Goal: Task Accomplishment & Management: Use online tool/utility

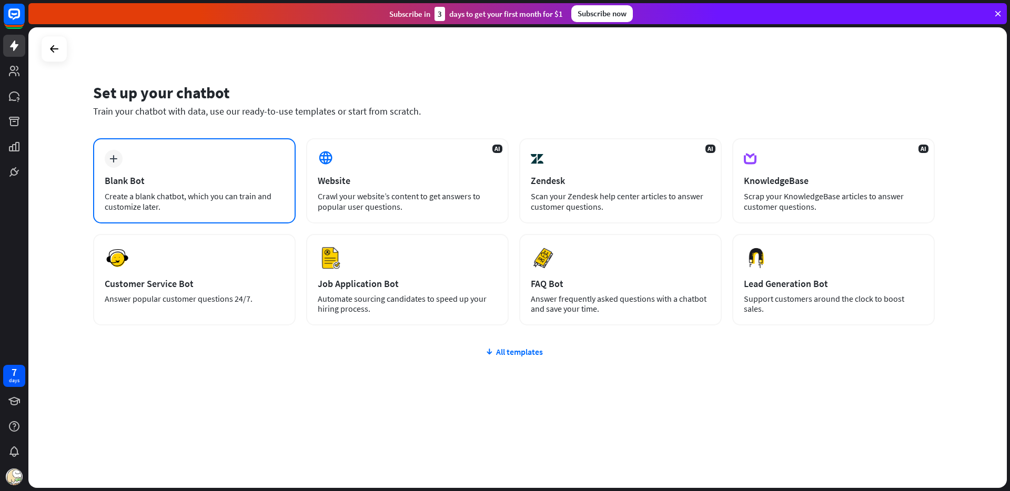
click at [274, 159] on div "plus Blank Bot Create a blank chatbot, which you can train and customize later." at bounding box center [194, 180] width 203 height 85
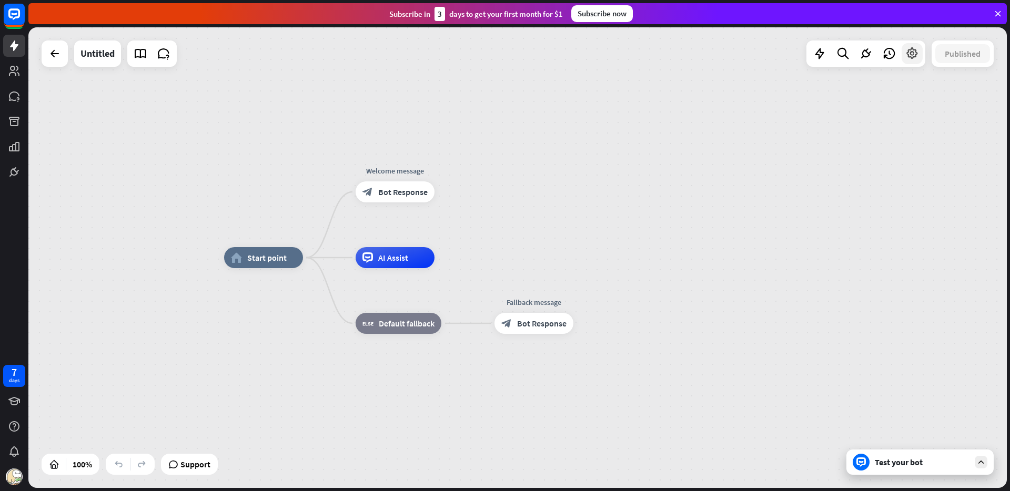
click at [916, 55] on icon at bounding box center [913, 54] width 14 height 14
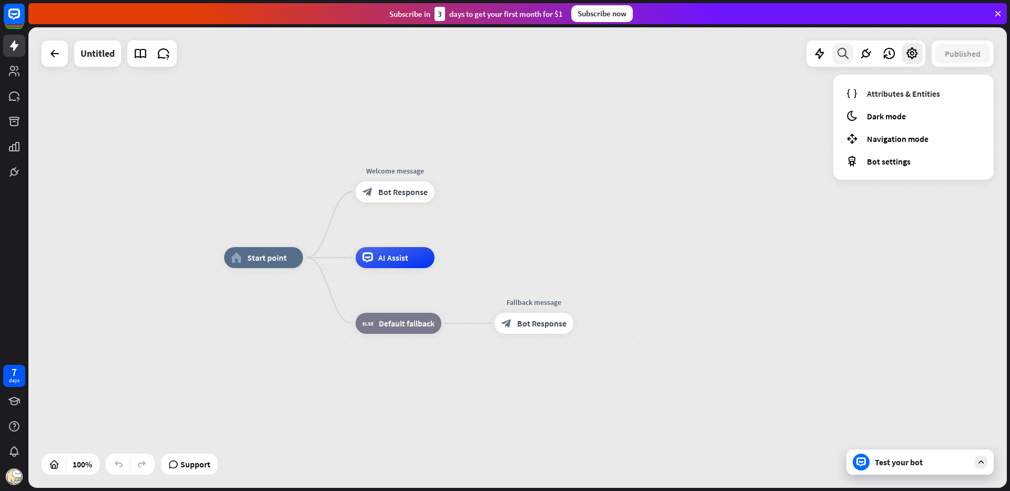
click at [846, 56] on icon at bounding box center [843, 54] width 14 height 14
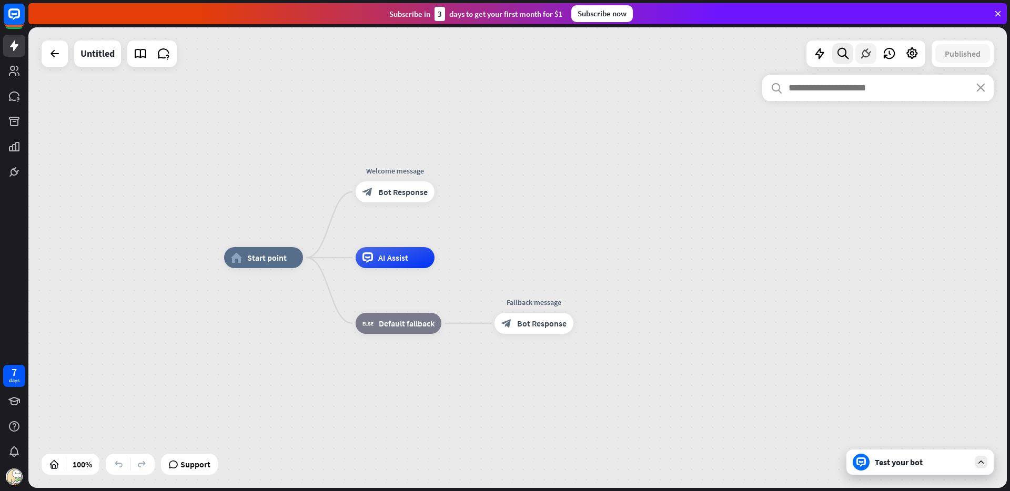
click at [863, 55] on icon at bounding box center [866, 54] width 14 height 14
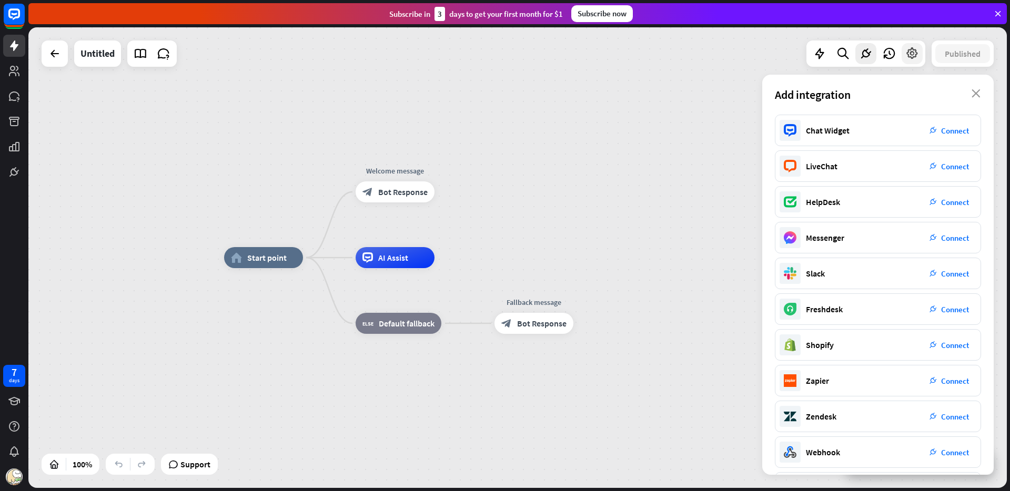
click at [920, 55] on div at bounding box center [912, 53] width 21 height 21
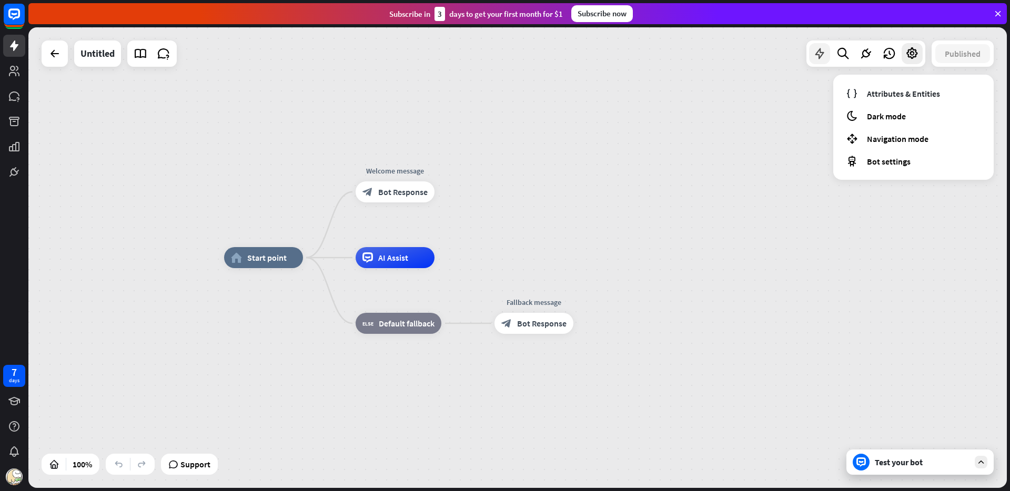
click at [824, 52] on icon at bounding box center [820, 54] width 14 height 14
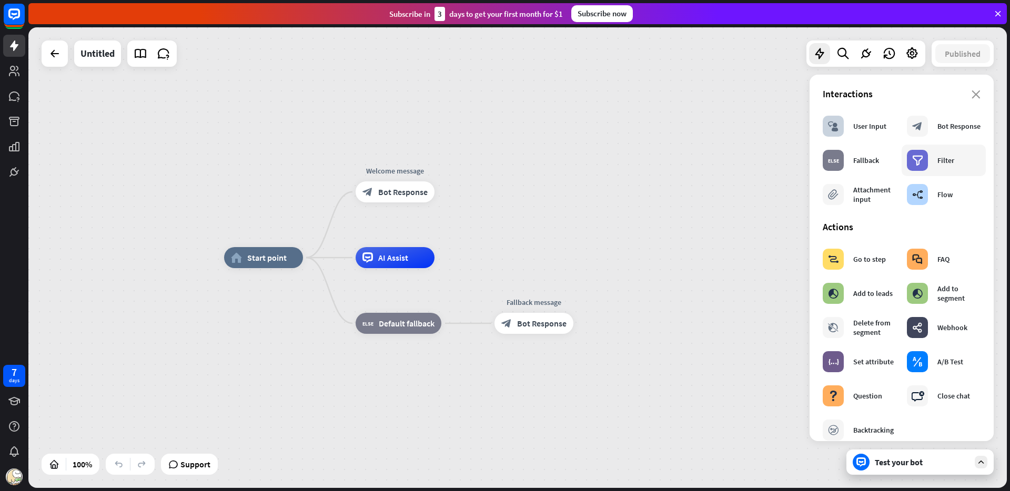
click at [923, 157] on div "filter" at bounding box center [917, 160] width 21 height 21
drag, startPoint x: 385, startPoint y: 189, endPoint x: 493, endPoint y: 187, distance: 108.4
click at [493, 187] on div "home_2 Start point Edit name more_horiz Welcome message block_bot_response Bot …" at bounding box center [517, 257] width 979 height 461
drag, startPoint x: 420, startPoint y: 185, endPoint x: 453, endPoint y: 183, distance: 33.2
click at [435, 184] on div "Edit name more_horiz plus block_bot_response Bot Response" at bounding box center [395, 192] width 79 height 21
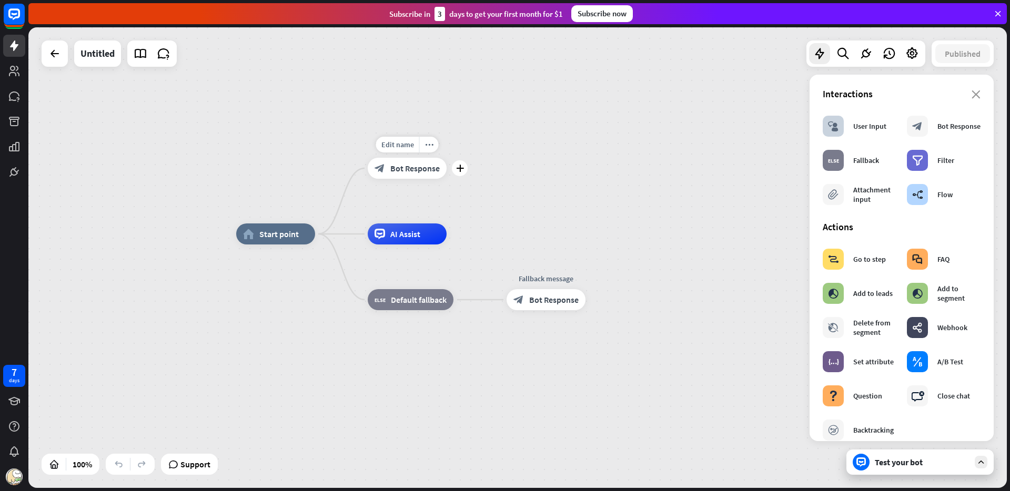
drag, startPoint x: 435, startPoint y: 196, endPoint x: 445, endPoint y: 169, distance: 28.1
click at [445, 169] on div "Edit name more_horiz plus block_bot_response Bot Response" at bounding box center [407, 168] width 79 height 21
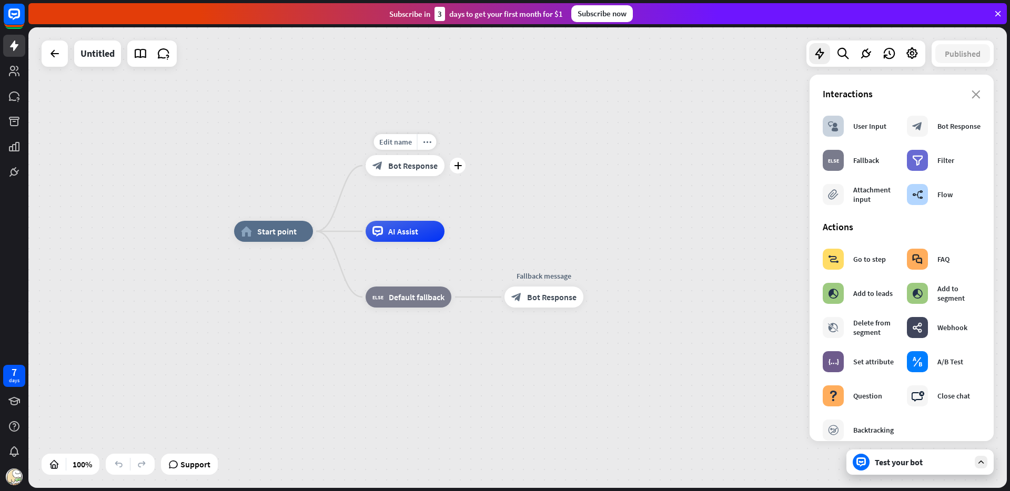
drag, startPoint x: 417, startPoint y: 159, endPoint x: 434, endPoint y: 159, distance: 17.4
click at [434, 159] on div "block_bot_response Bot Response" at bounding box center [405, 165] width 79 height 21
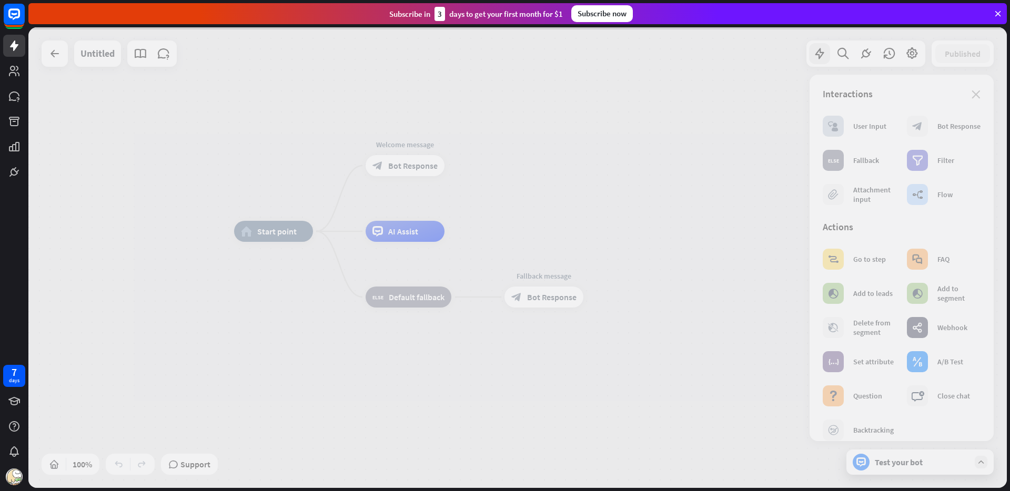
click at [917, 162] on div at bounding box center [517, 257] width 979 height 461
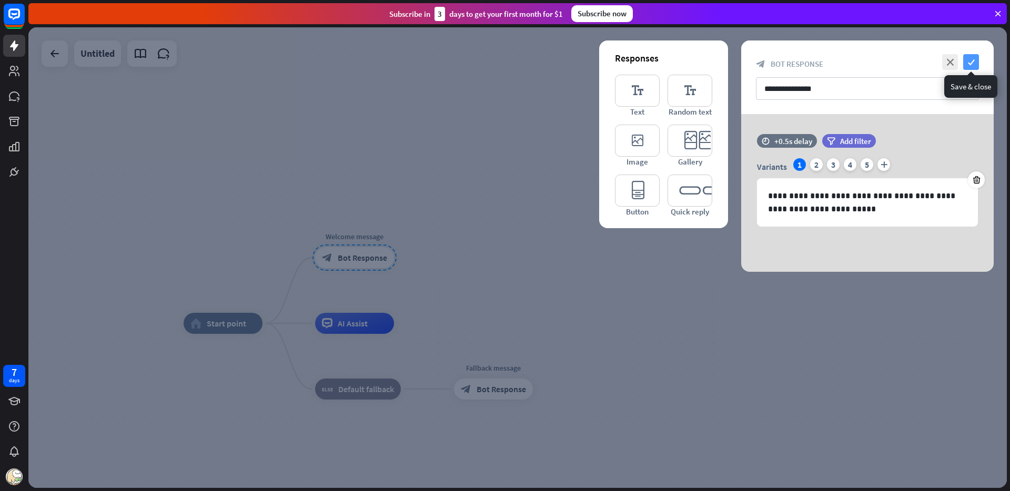
click at [965, 64] on icon "check" at bounding box center [971, 62] width 16 height 16
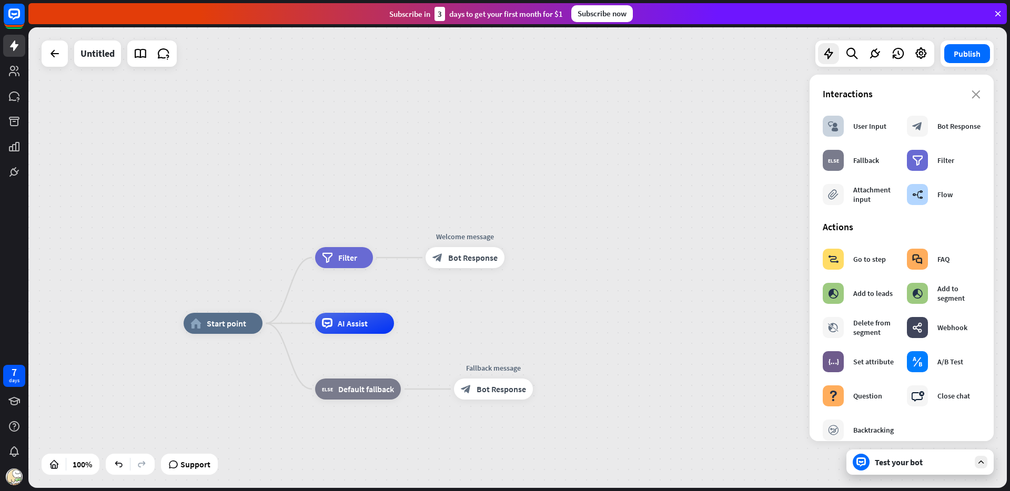
click at [524, 299] on div "home_2 Start point filter Filter Welcome message block_bot_response Bot Respons…" at bounding box center [517, 257] width 979 height 461
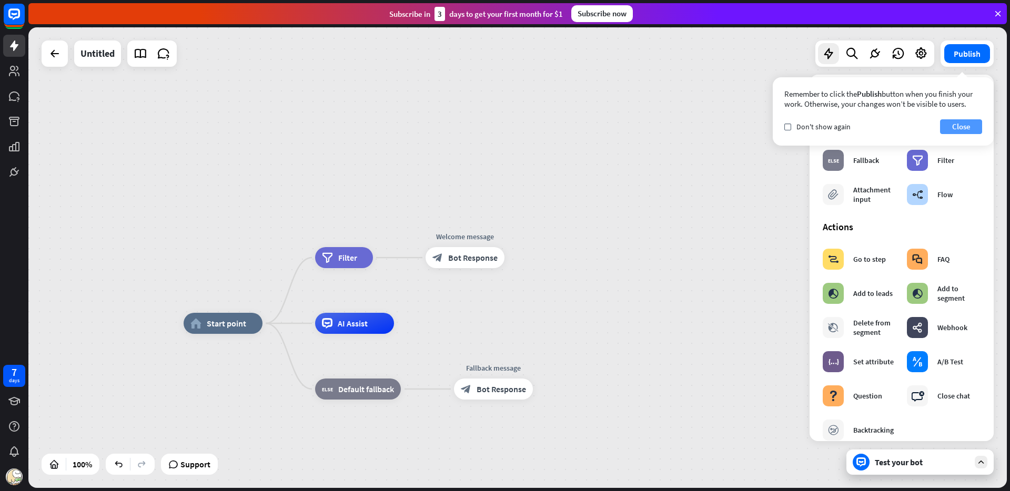
click at [960, 126] on button "Close" at bounding box center [961, 126] width 42 height 15
drag, startPoint x: 474, startPoint y: 260, endPoint x: 399, endPoint y: 271, distance: 75.5
drag, startPoint x: 495, startPoint y: 260, endPoint x: 393, endPoint y: 210, distance: 114.4
click at [393, 210] on div "home_2 Start point block_bot_response Bot Response filter Filter Welcome messag…" at bounding box center [517, 257] width 979 height 461
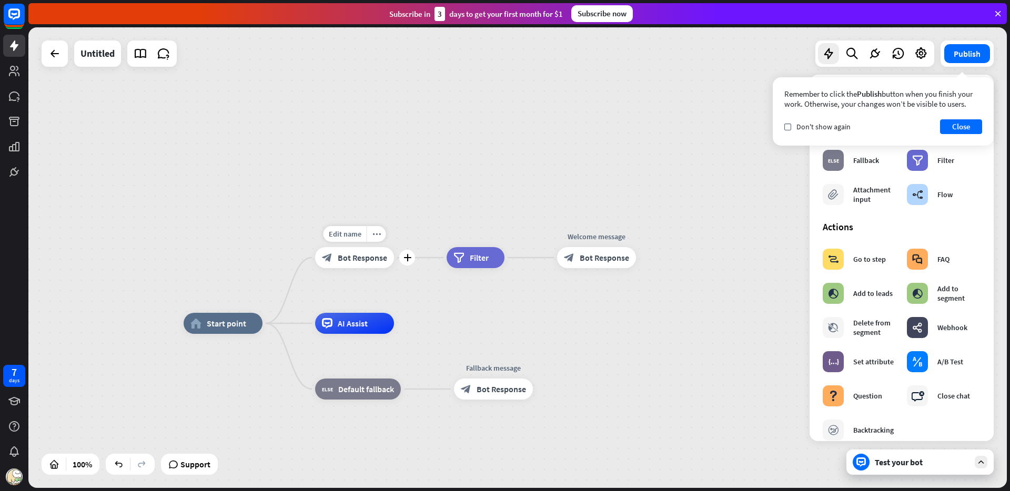
drag, startPoint x: 472, startPoint y: 259, endPoint x: 325, endPoint y: 262, distance: 147.9
click at [495, 235] on icon "more_horiz" at bounding box center [498, 234] width 8 height 8
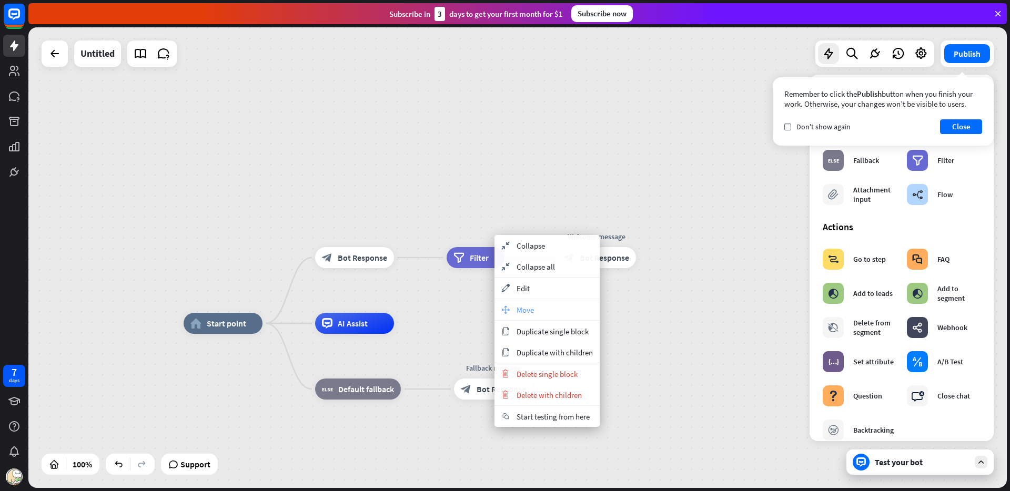
click at [515, 315] on div "move_block Move" at bounding box center [547, 309] width 105 height 21
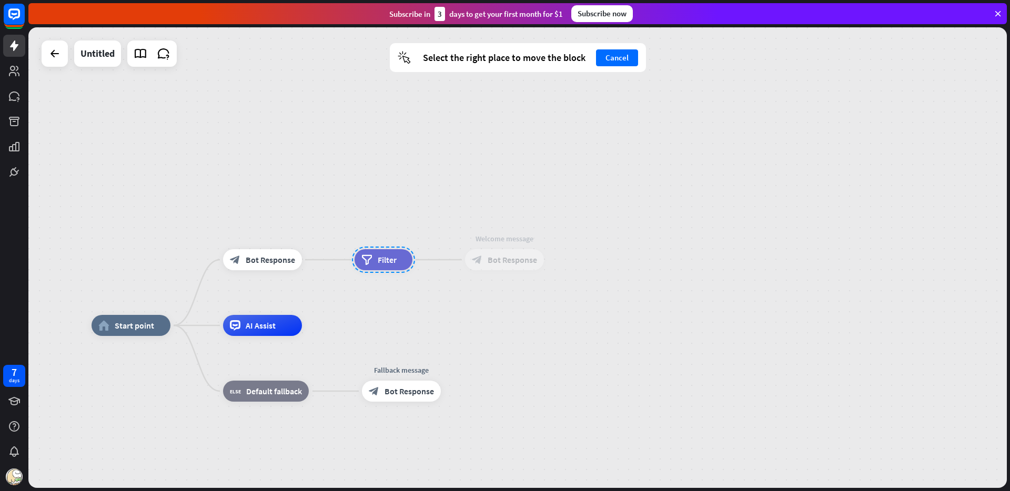
drag, startPoint x: 494, startPoint y: 264, endPoint x: 410, endPoint y: 267, distance: 83.2
click at [410, 267] on div at bounding box center [383, 260] width 63 height 26
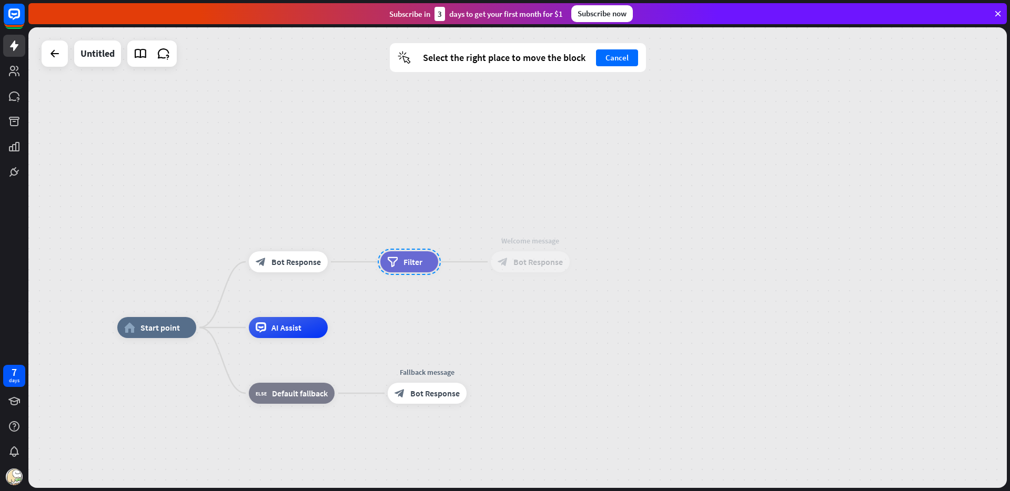
drag, startPoint x: 402, startPoint y: 257, endPoint x: 419, endPoint y: 258, distance: 16.9
click at [419, 258] on div at bounding box center [409, 262] width 63 height 26
drag, startPoint x: 419, startPoint y: 258, endPoint x: 415, endPoint y: 253, distance: 7.2
click at [405, 264] on div at bounding box center [409, 262] width 63 height 26
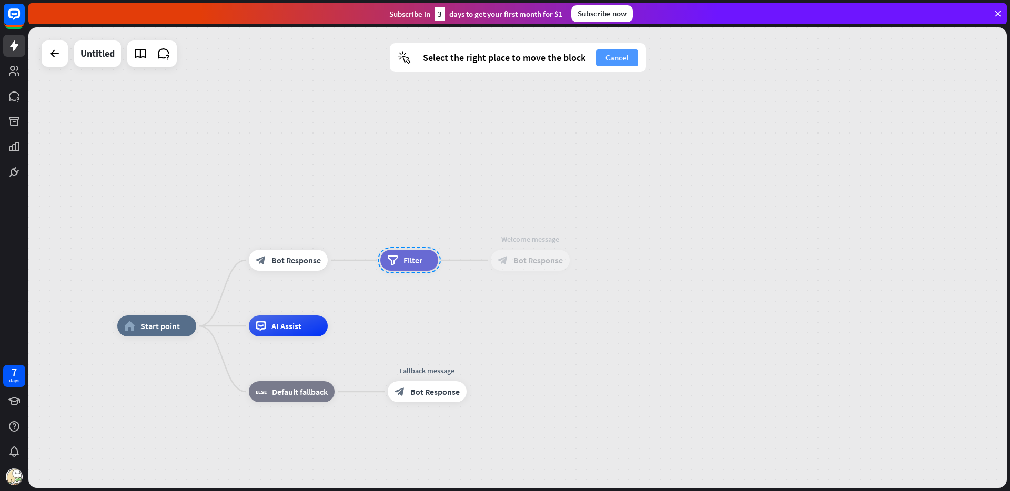
click at [606, 58] on button "Cancel" at bounding box center [617, 57] width 42 height 17
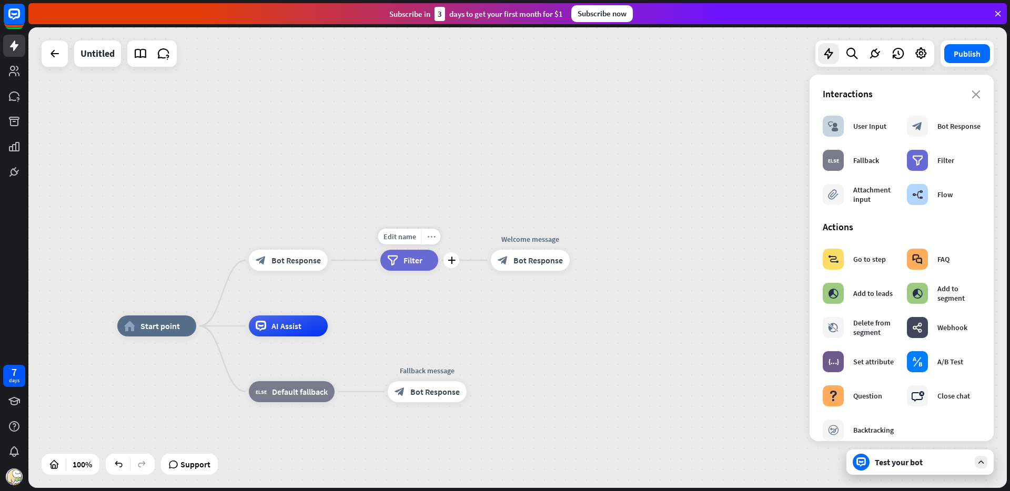
click at [434, 235] on icon "more_horiz" at bounding box center [431, 237] width 8 height 8
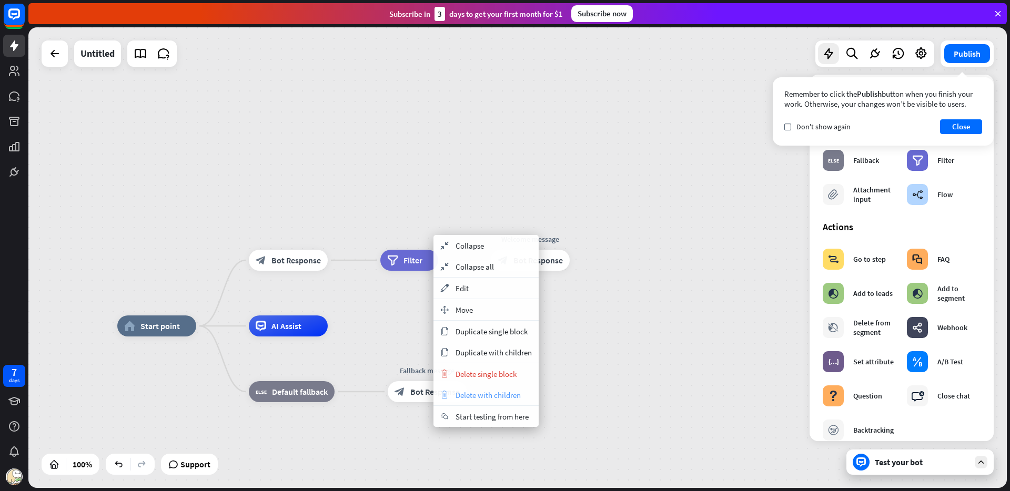
click at [470, 391] on span "Delete with children" at bounding box center [488, 395] width 65 height 10
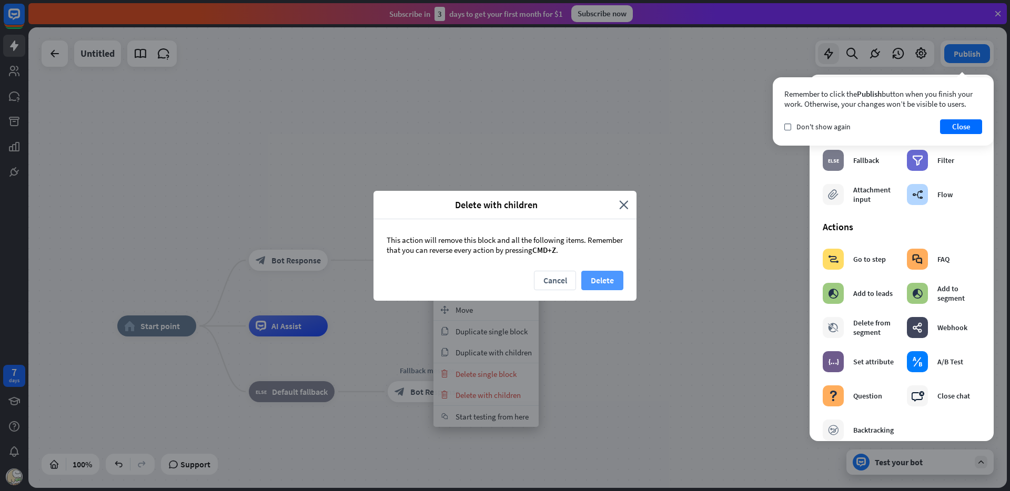
click at [594, 280] on button "Delete" at bounding box center [602, 280] width 42 height 19
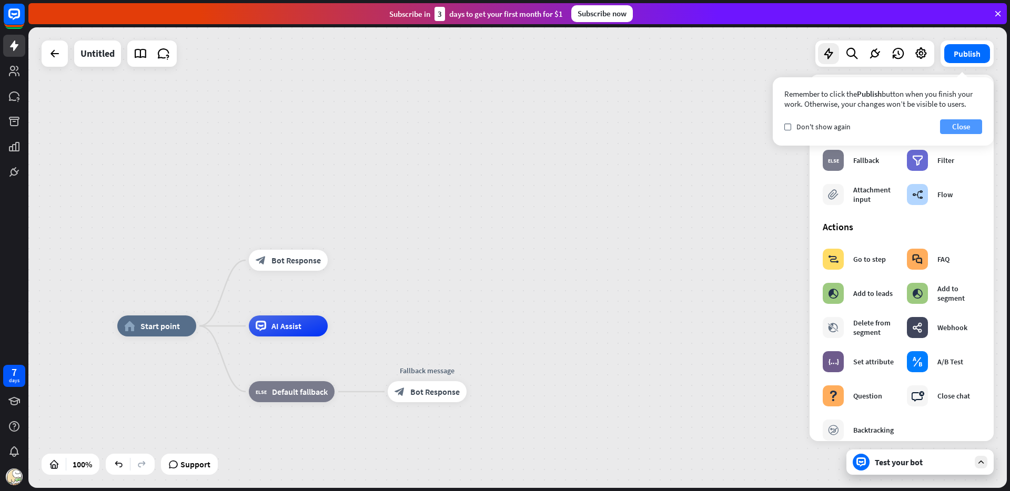
click at [969, 124] on button "Close" at bounding box center [961, 126] width 42 height 15
drag, startPoint x: 389, startPoint y: 263, endPoint x: 285, endPoint y: 217, distance: 114.1
click at [285, 217] on div "home_2 Start point block_bot_response Bot Response block_bot_response Bot Respo…" at bounding box center [517, 257] width 979 height 461
click at [440, 240] on icon "more_horiz" at bounding box center [442, 237] width 8 height 8
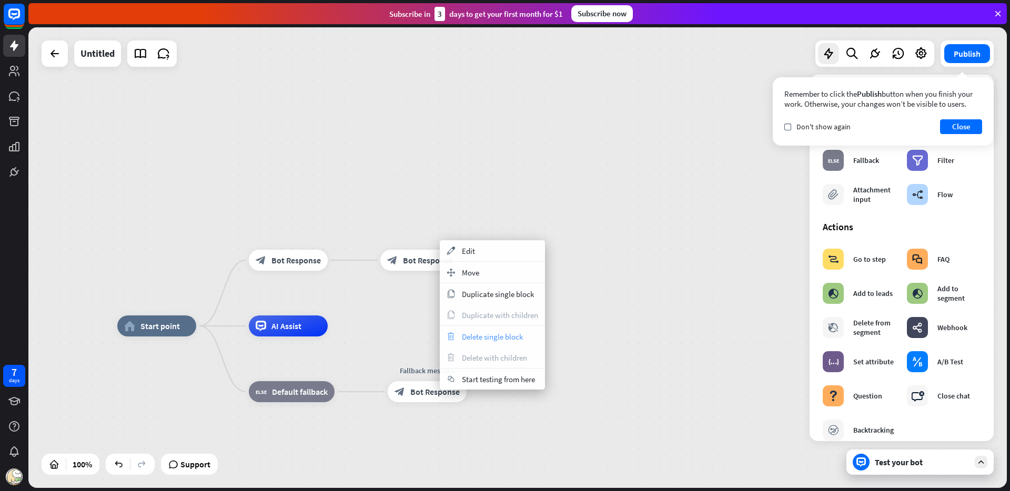
click at [499, 336] on span "Delete single block" at bounding box center [492, 337] width 61 height 10
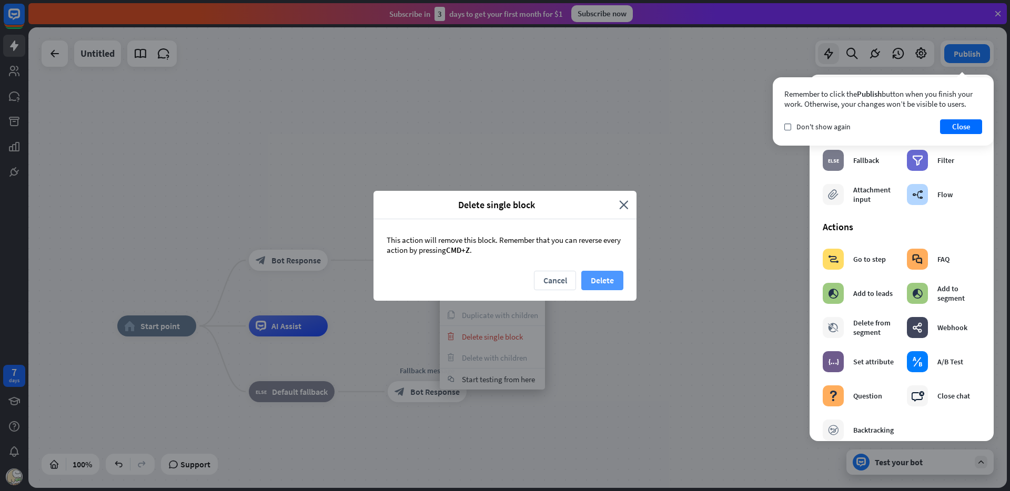
click at [613, 278] on button "Delete" at bounding box center [602, 280] width 42 height 19
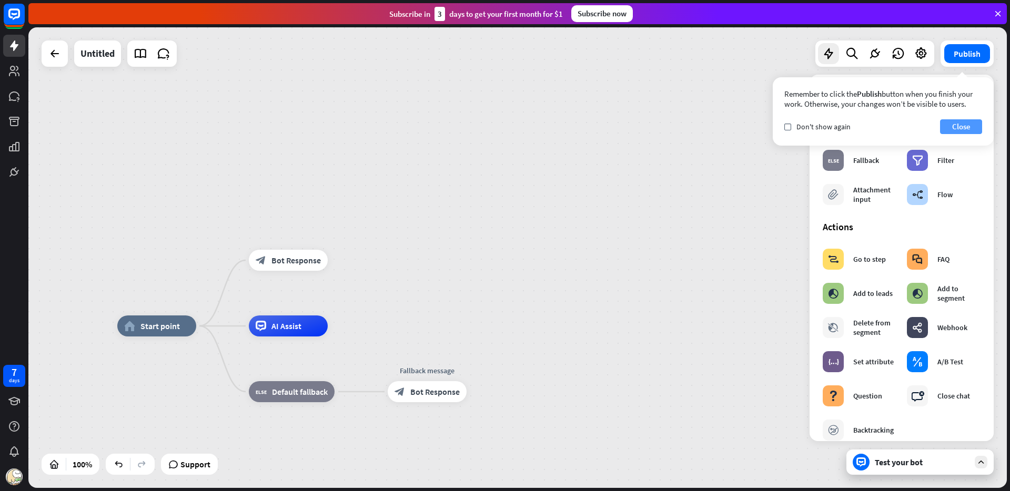
click at [968, 131] on button "Close" at bounding box center [961, 126] width 42 height 15
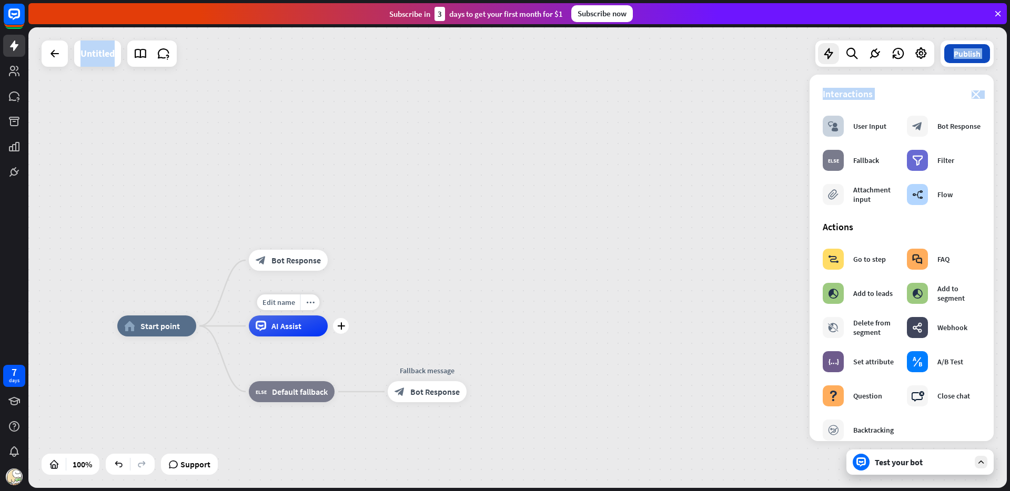
drag, startPoint x: 923, startPoint y: 105, endPoint x: 946, endPoint y: 53, distance: 56.3
click at [941, 57] on div "Untitled Publish 100% Support Test your bot close Interactions block_user_input…" at bounding box center [517, 257] width 979 height 461
click at [312, 305] on icon "more_horiz" at bounding box center [310, 303] width 8 height 8
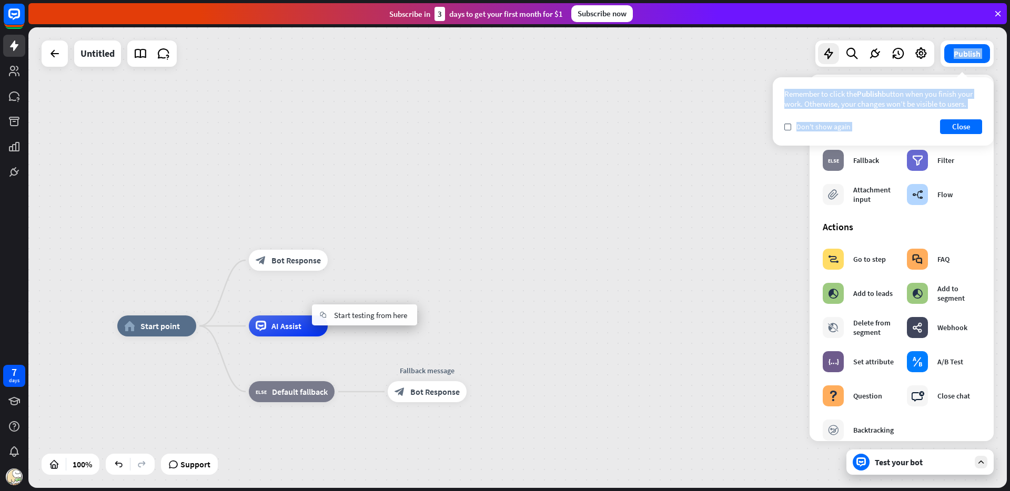
click at [611, 195] on div "home_2 Start point block_bot_response Bot Response AI Assist block_fallback Def…" at bounding box center [517, 257] width 979 height 461
click at [964, 126] on button "Close" at bounding box center [961, 126] width 42 height 15
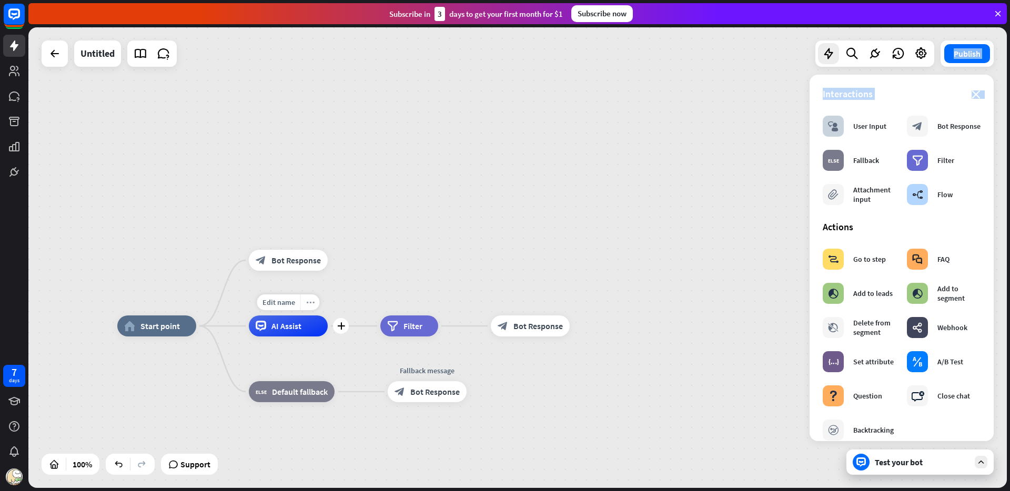
click at [307, 302] on icon "more_horiz" at bounding box center [310, 303] width 8 height 8
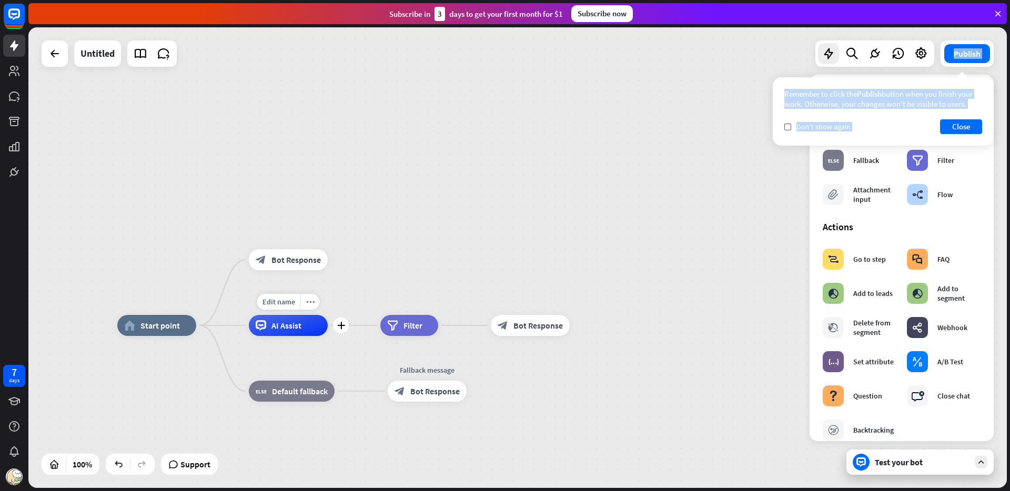
click at [283, 315] on div "Edit name more_horiz plus AI Assist" at bounding box center [288, 325] width 79 height 21
click at [305, 300] on div "more_horiz" at bounding box center [309, 302] width 19 height 16
click at [277, 315] on div "plus AI Assist" at bounding box center [288, 325] width 79 height 21
click at [312, 323] on div "AI Assist" at bounding box center [288, 325] width 79 height 21
click at [385, 326] on div "filter Filter" at bounding box center [409, 325] width 58 height 21
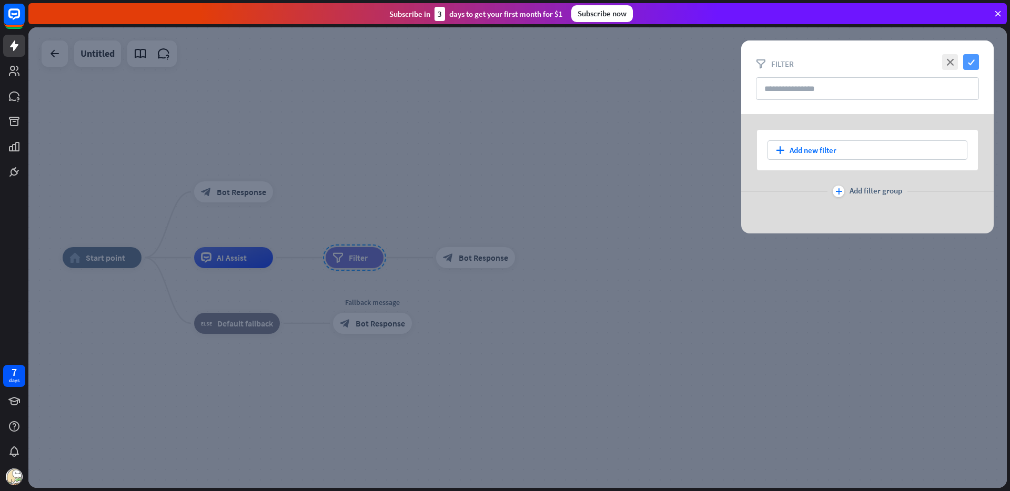
click at [975, 61] on icon "check" at bounding box center [971, 62] width 16 height 16
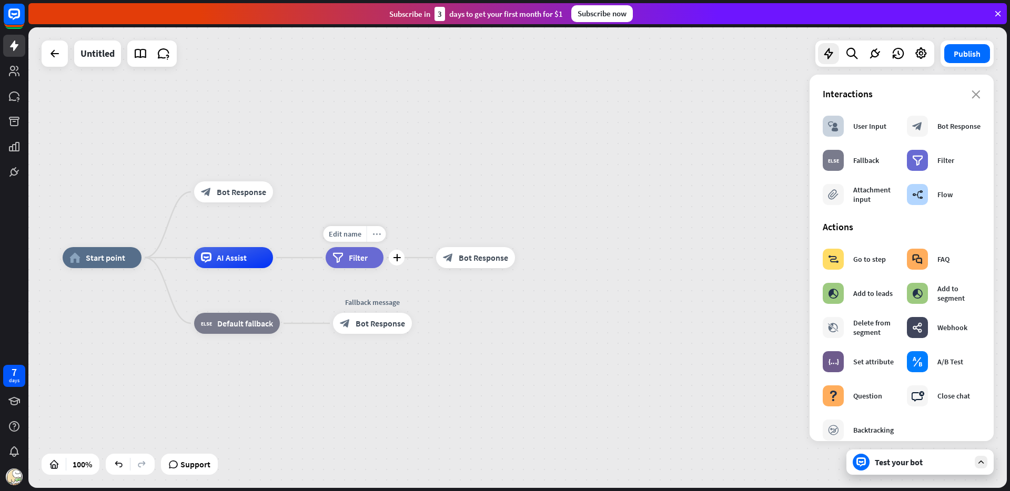
click at [375, 235] on icon "more_horiz" at bounding box center [377, 234] width 8 height 8
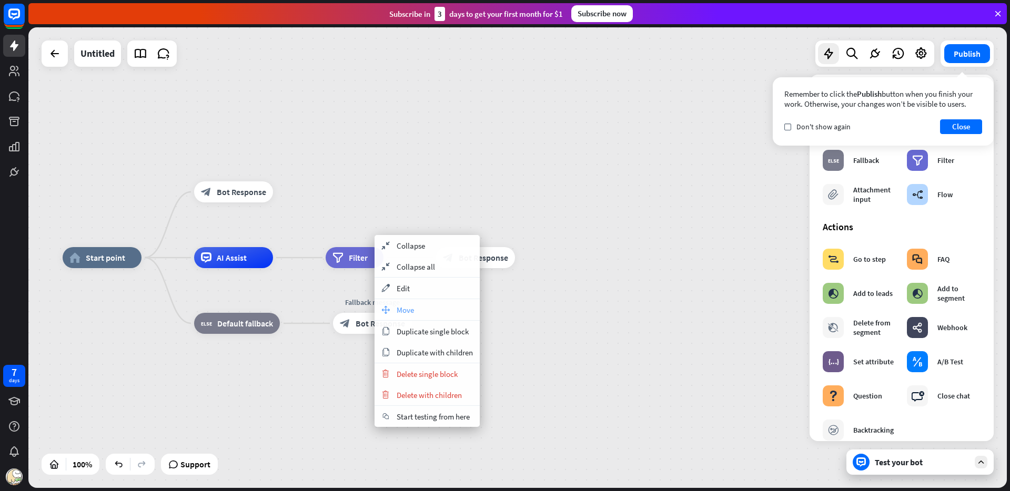
click at [412, 308] on span "Move" at bounding box center [405, 310] width 17 height 10
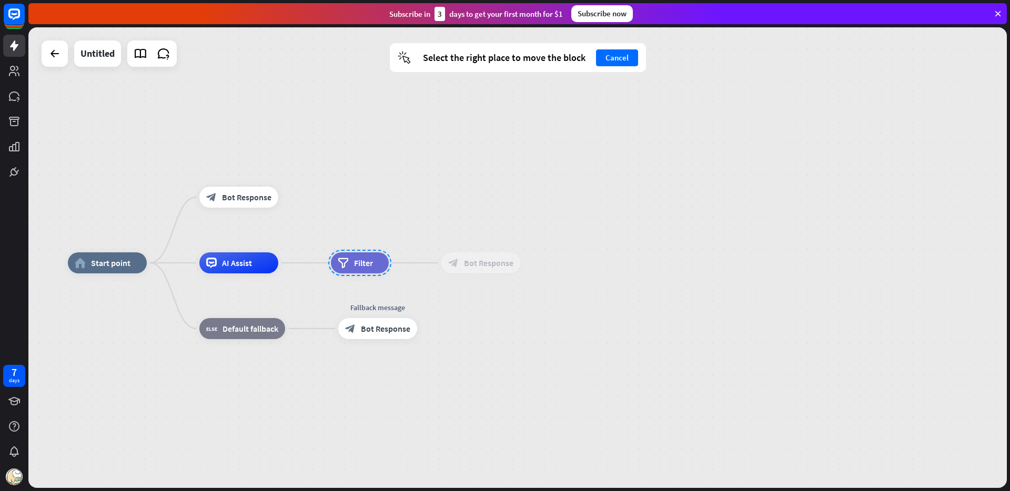
drag, startPoint x: 374, startPoint y: 258, endPoint x: 385, endPoint y: 267, distance: 14.6
click at [385, 267] on div at bounding box center [359, 263] width 63 height 26
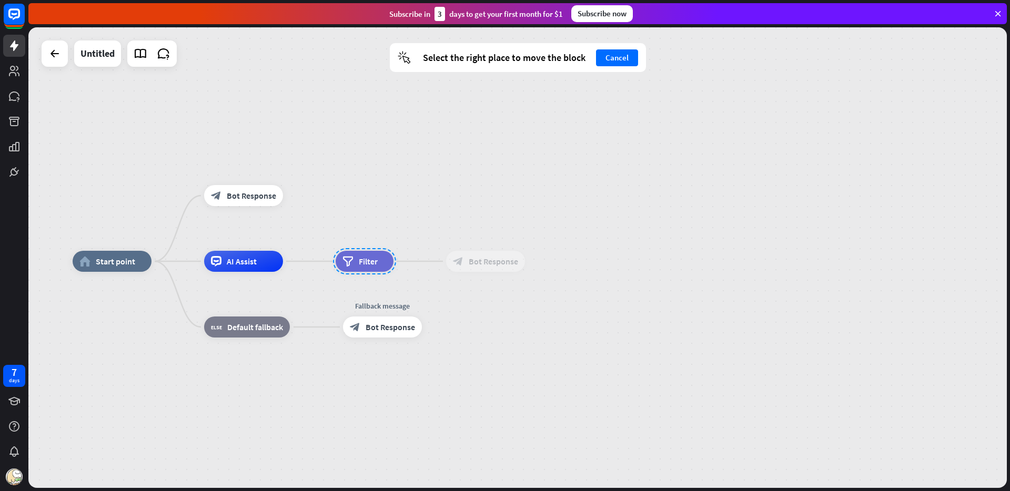
drag, startPoint x: 338, startPoint y: 268, endPoint x: 337, endPoint y: 263, distance: 5.9
click at [337, 263] on div at bounding box center [364, 261] width 63 height 26
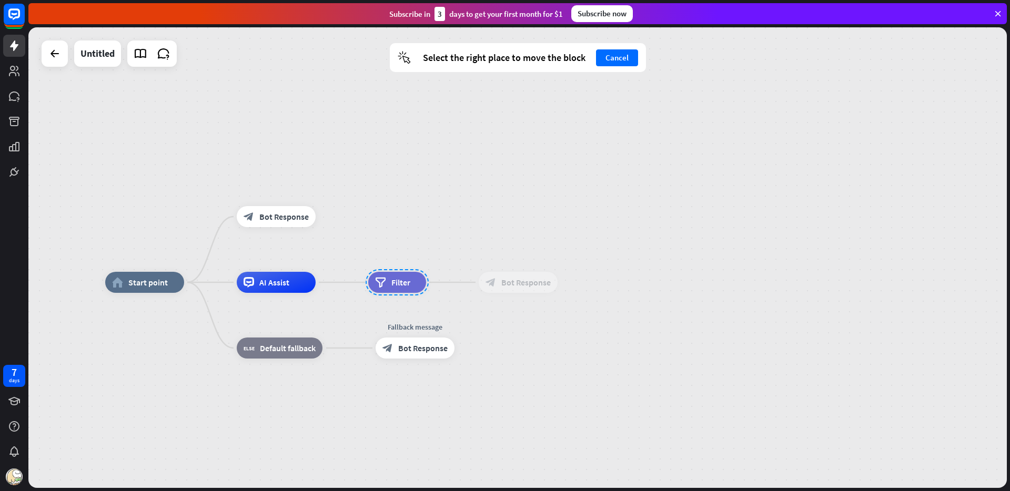
drag, startPoint x: 312, startPoint y: 260, endPoint x: 345, endPoint y: 281, distance: 38.8
click at [345, 281] on div "home_2 Start point block_bot_response Bot Response AI Assist filter Filter bloc…" at bounding box center [517, 257] width 979 height 461
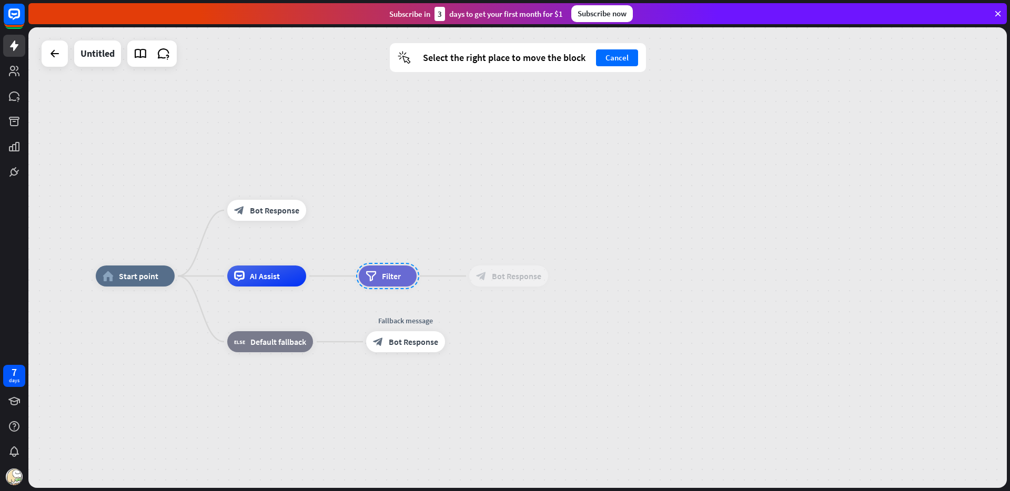
drag, startPoint x: 377, startPoint y: 282, endPoint x: 372, endPoint y: 285, distance: 5.7
click at [372, 285] on div at bounding box center [387, 276] width 63 height 26
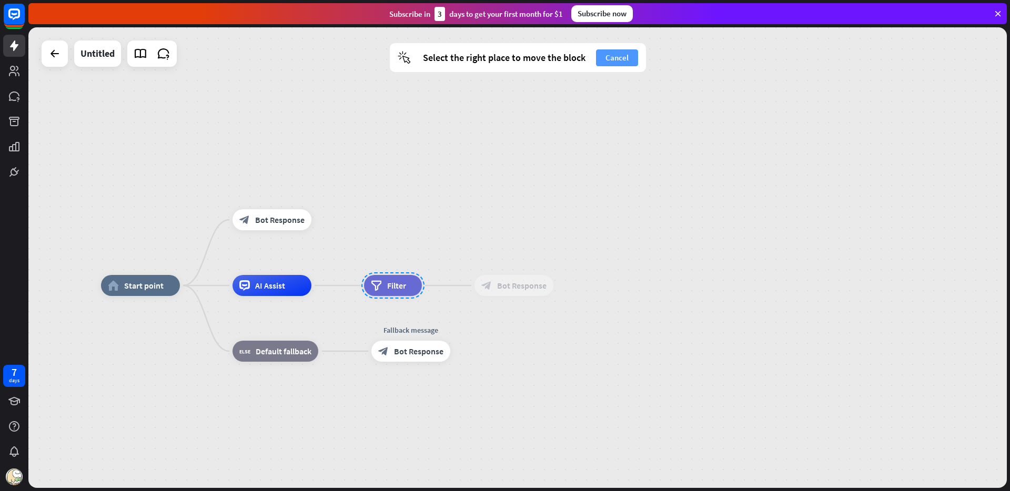
click at [615, 57] on button "Cancel" at bounding box center [617, 57] width 42 height 17
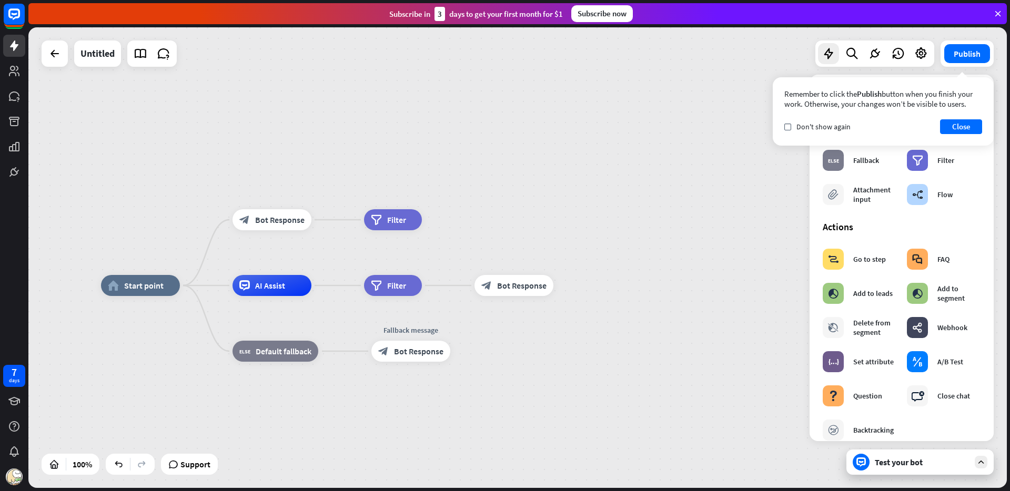
drag, startPoint x: 929, startPoint y: 135, endPoint x: 940, endPoint y: 139, distance: 11.8
click at [920, 145] on div "Untitled Publish Remember to click the Publish button when you finish your work…" at bounding box center [517, 257] width 979 height 461
click at [948, 126] on button "Close" at bounding box center [961, 126] width 42 height 15
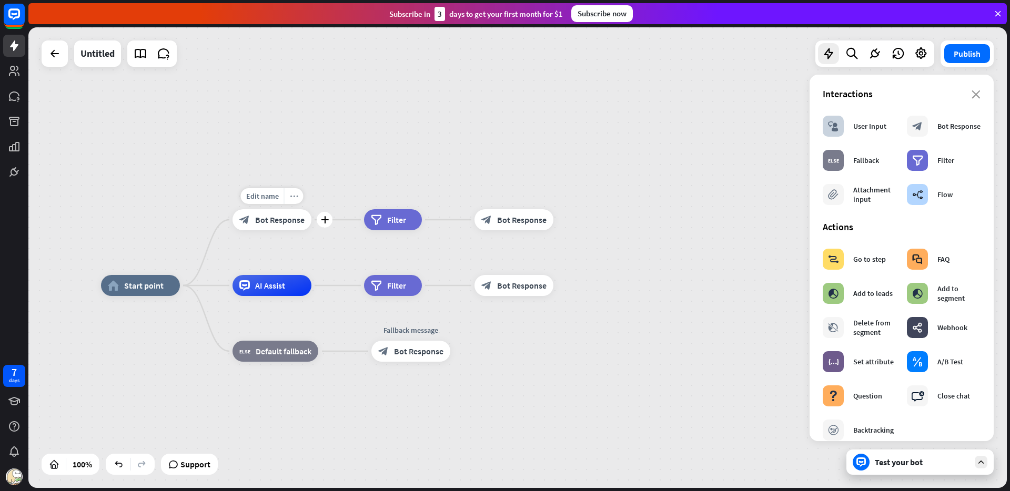
click at [293, 199] on icon "more_horiz" at bounding box center [294, 197] width 8 height 8
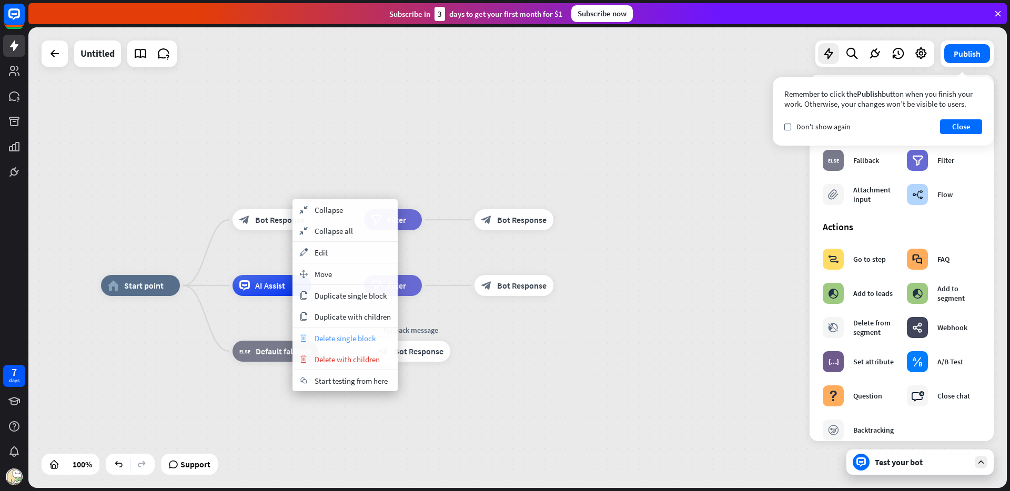
click at [327, 338] on span "Delete single block" at bounding box center [345, 339] width 61 height 10
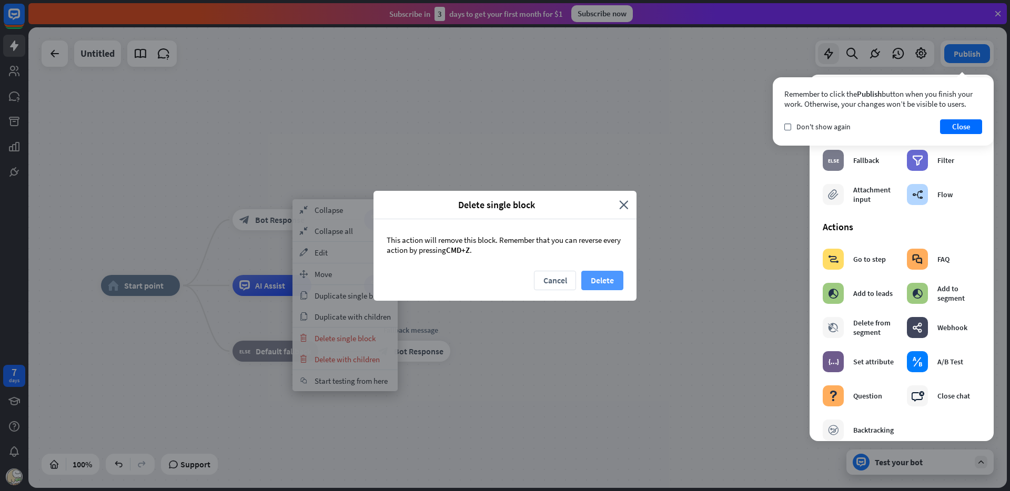
click at [599, 282] on button "Delete" at bounding box center [602, 280] width 42 height 19
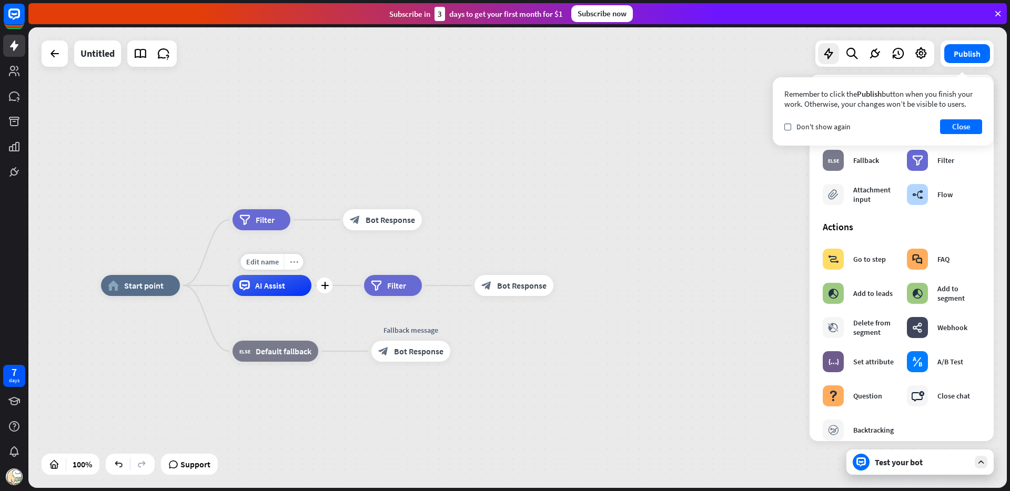
click at [293, 265] on icon "more_horiz" at bounding box center [294, 262] width 8 height 8
click at [343, 230] on div "Edit name more_horiz plus block_bot_response Bot Response" at bounding box center [382, 219] width 79 height 21
drag, startPoint x: 372, startPoint y: 287, endPoint x: 355, endPoint y: 250, distance: 40.7
click at [415, 263] on icon "more_horiz" at bounding box center [415, 262] width 8 height 8
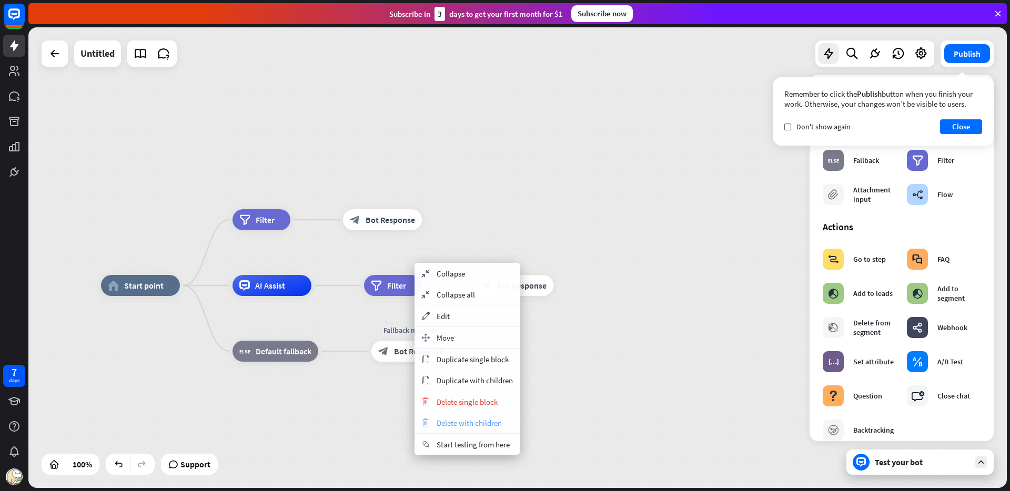
click at [450, 416] on div "trash Delete with children" at bounding box center [467, 423] width 105 height 21
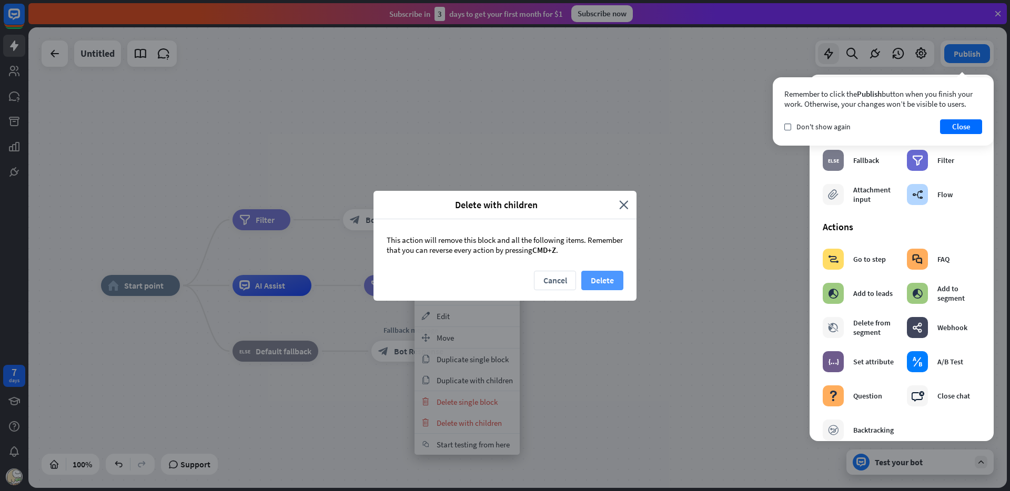
click at [588, 287] on button "Delete" at bounding box center [602, 280] width 42 height 19
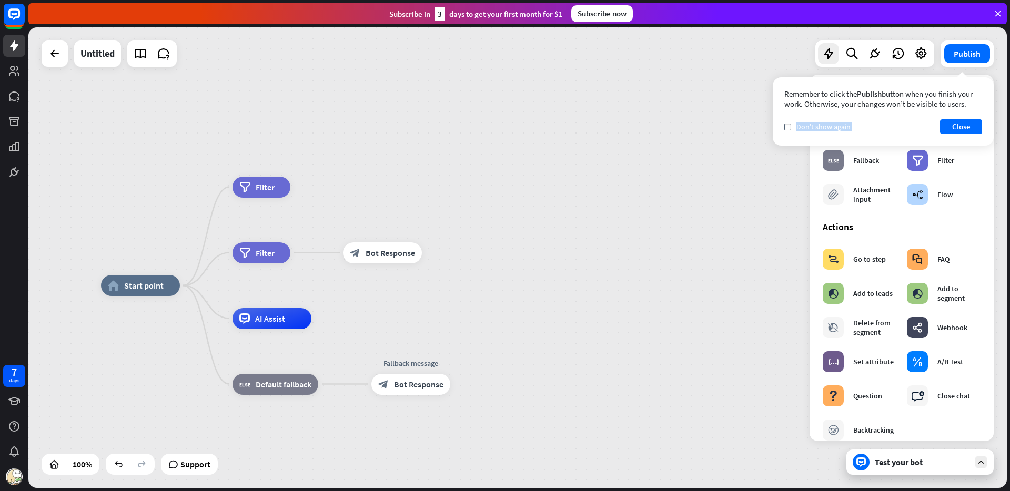
drag, startPoint x: 968, startPoint y: 117, endPoint x: 830, endPoint y: 119, distance: 137.3
click at [831, 119] on div "Remember to click the Publish button when you finish your work. Otherwise, your…" at bounding box center [883, 111] width 221 height 68
click at [824, 126] on span "Don't show again" at bounding box center [824, 126] width 54 height 9
click at [948, 124] on button "Close" at bounding box center [961, 126] width 42 height 15
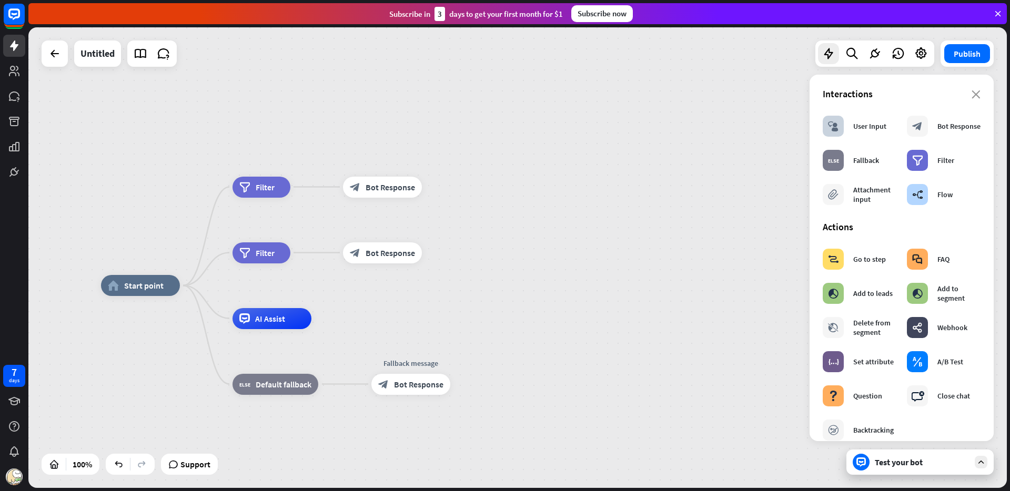
drag, startPoint x: 928, startPoint y: 130, endPoint x: 2, endPoint y: 94, distance: 926.2
